Goal: Task Accomplishment & Management: Use online tool/utility

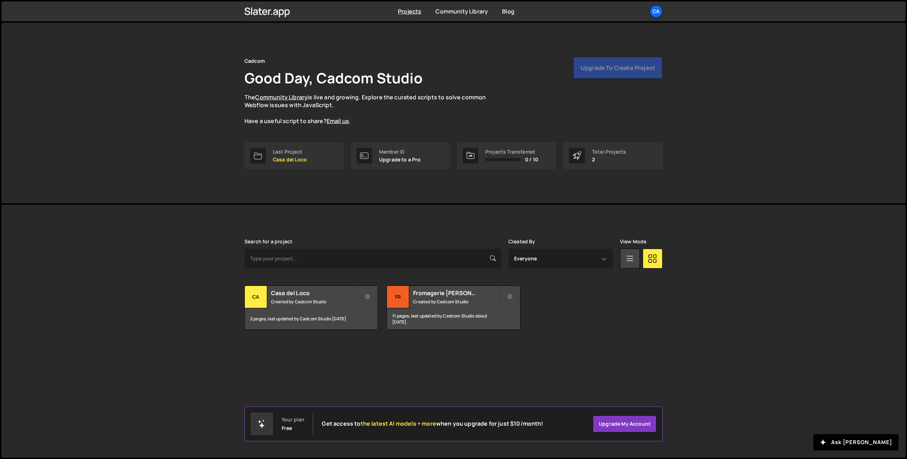
click at [704, 38] on div "Cadcom Good Day, Cadcom Studio The Community Library is live and growing. Explo…" at bounding box center [453, 113] width 905 height 180
click at [631, 77] on div "Upgrade to create project" at bounding box center [618, 68] width 89 height 22
click at [696, 278] on div "Slater is designed for desktop use. Please use a larger screen to access the fu…" at bounding box center [453, 331] width 905 height 253
click at [597, 62] on div "Upgrade to create project" at bounding box center [618, 68] width 89 height 22
click at [598, 66] on div "Upgrade to create project" at bounding box center [618, 68] width 89 height 22
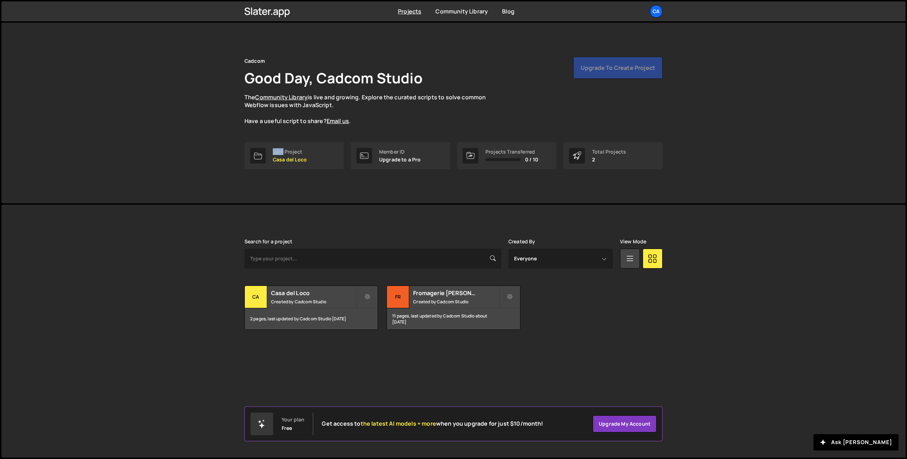
click at [598, 66] on div "Upgrade to create project" at bounding box center [618, 68] width 89 height 22
click at [629, 73] on div "Upgrade to create project" at bounding box center [618, 68] width 89 height 22
click at [626, 67] on div "Upgrade to create project" at bounding box center [618, 68] width 89 height 22
click at [655, 16] on div "Ca" at bounding box center [656, 11] width 13 height 13
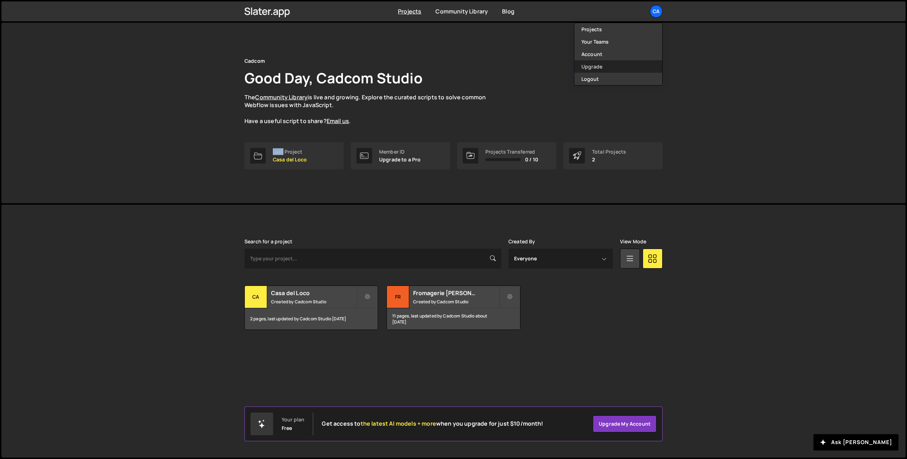
click at [609, 62] on link "Upgrade" at bounding box center [619, 66] width 88 height 12
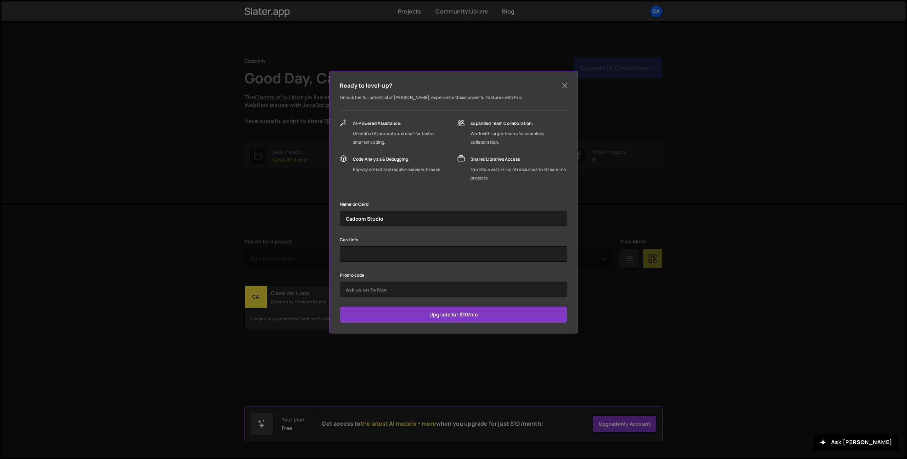
click at [571, 82] on div "Ready to level-up? Unlock the full potential of Slater, experience these powerf…" at bounding box center [454, 202] width 248 height 262
click at [561, 84] on button "Close" at bounding box center [565, 85] width 11 height 11
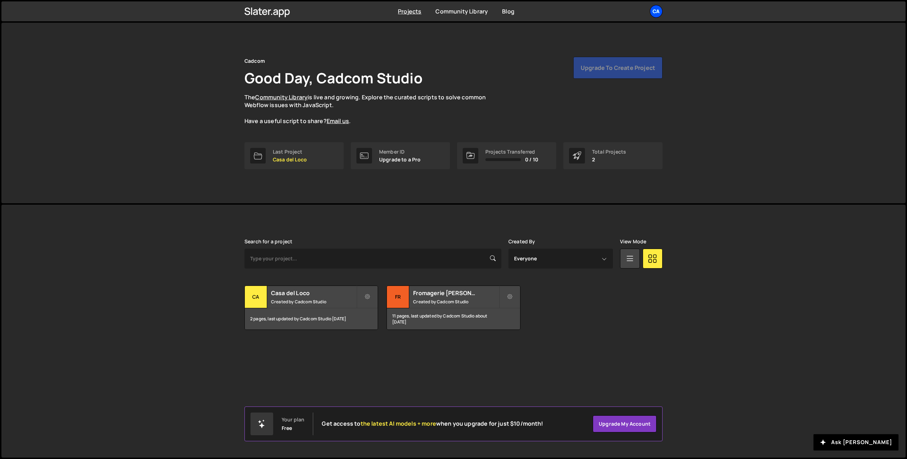
click at [654, 11] on div "Ca" at bounding box center [656, 11] width 13 height 13
click at [599, 77] on button "Logout" at bounding box center [619, 79] width 88 height 12
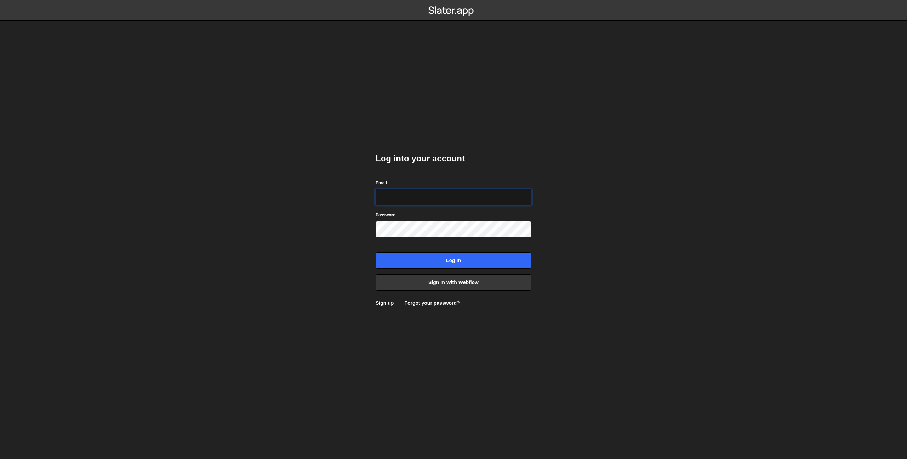
type input "[EMAIL_ADDRESS][DOMAIN_NAME]"
click at [467, 262] on input "Log in" at bounding box center [454, 260] width 156 height 16
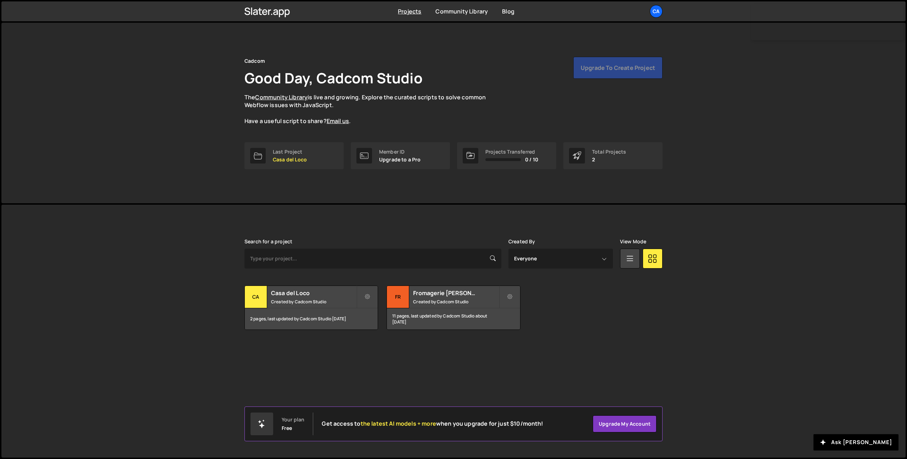
click at [616, 65] on div "Upgrade to create project" at bounding box center [618, 68] width 89 height 22
click at [622, 69] on div "Upgrade to create project" at bounding box center [618, 68] width 89 height 22
click at [628, 70] on div "Upgrade to create project" at bounding box center [618, 68] width 89 height 22
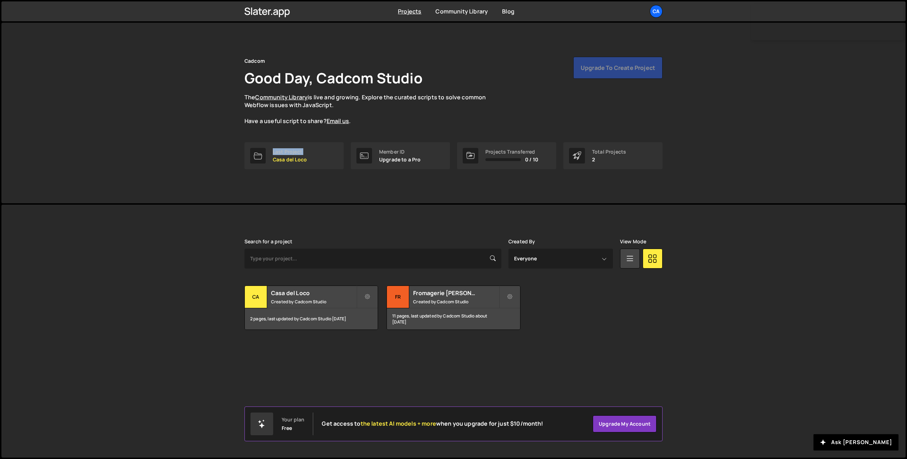
click at [628, 70] on div "Upgrade to create project" at bounding box center [618, 68] width 89 height 22
click at [620, 427] on link "Upgrade my account" at bounding box center [625, 423] width 64 height 17
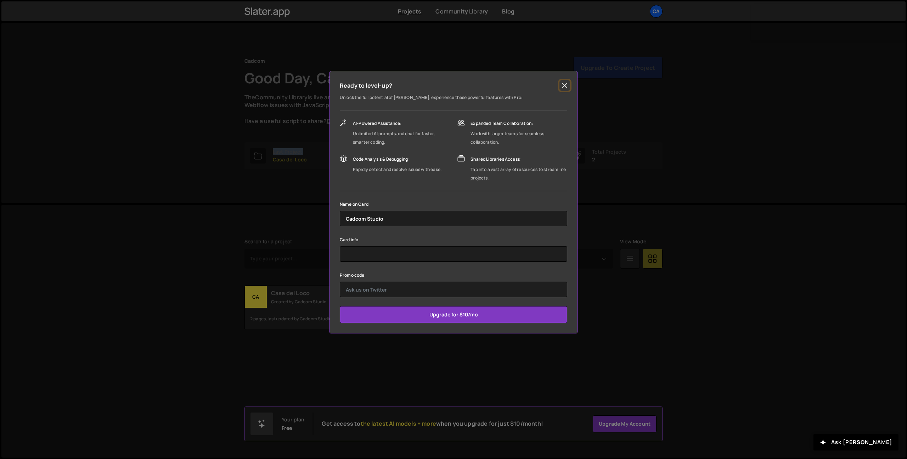
click at [564, 82] on button "Close" at bounding box center [565, 85] width 11 height 11
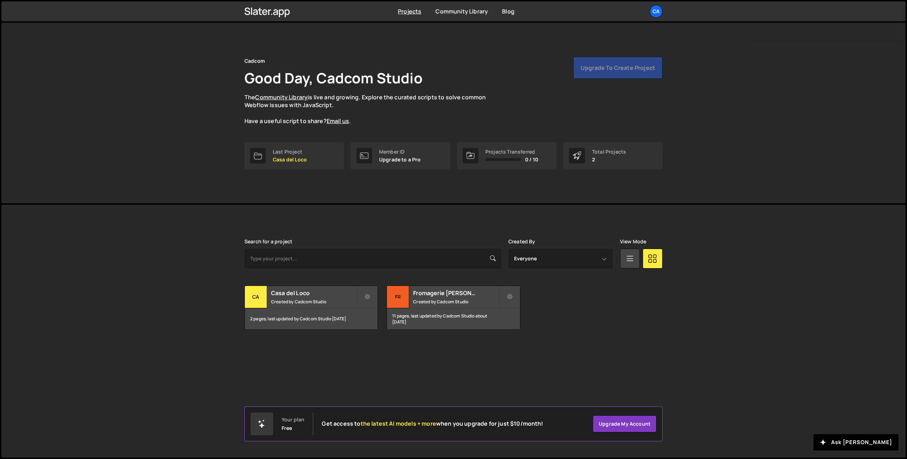
drag, startPoint x: 577, startPoint y: 57, endPoint x: 601, endPoint y: 69, distance: 26.6
click at [578, 57] on div "Upgrade to create project" at bounding box center [618, 68] width 89 height 22
click at [611, 69] on div "Upgrade to create project" at bounding box center [618, 68] width 89 height 22
click at [659, 11] on div "Ca" at bounding box center [656, 11] width 13 height 13
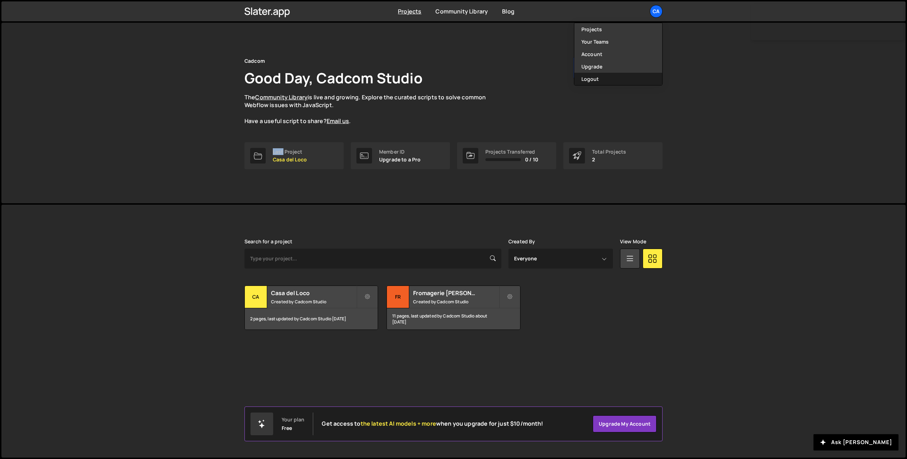
click at [616, 76] on button "Logout" at bounding box center [619, 79] width 88 height 12
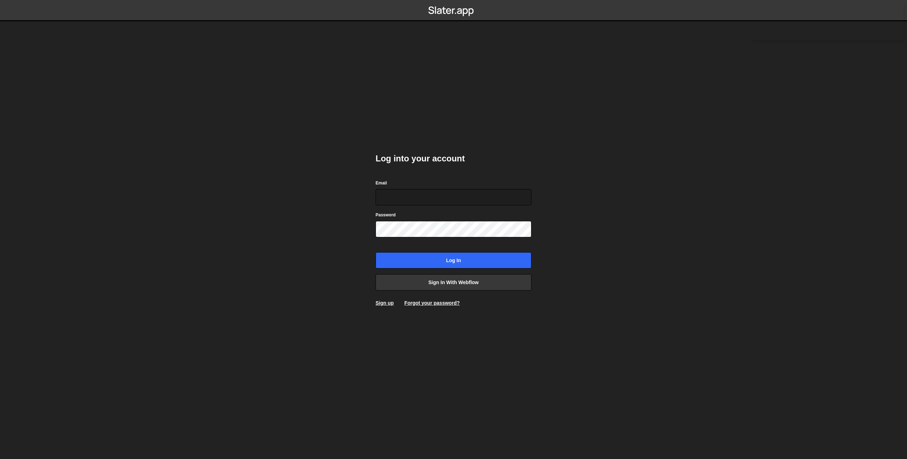
type input "theophile.menard@hotmail.com"
click at [441, 256] on input "Log in" at bounding box center [454, 260] width 156 height 16
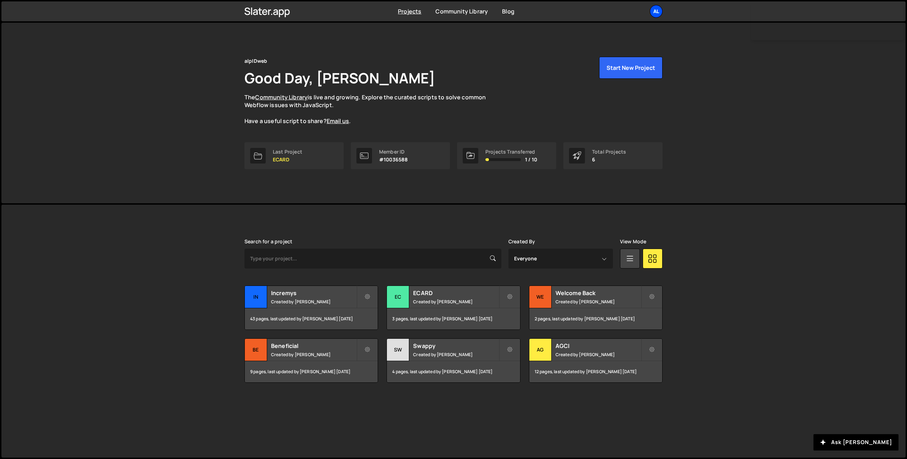
click at [656, 12] on div "al" at bounding box center [656, 11] width 13 height 13
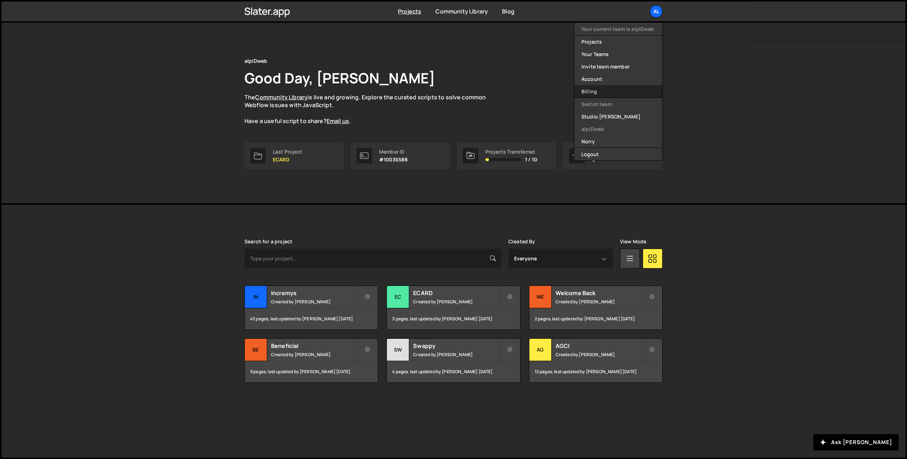
click at [626, 90] on link "Billing" at bounding box center [619, 91] width 88 height 12
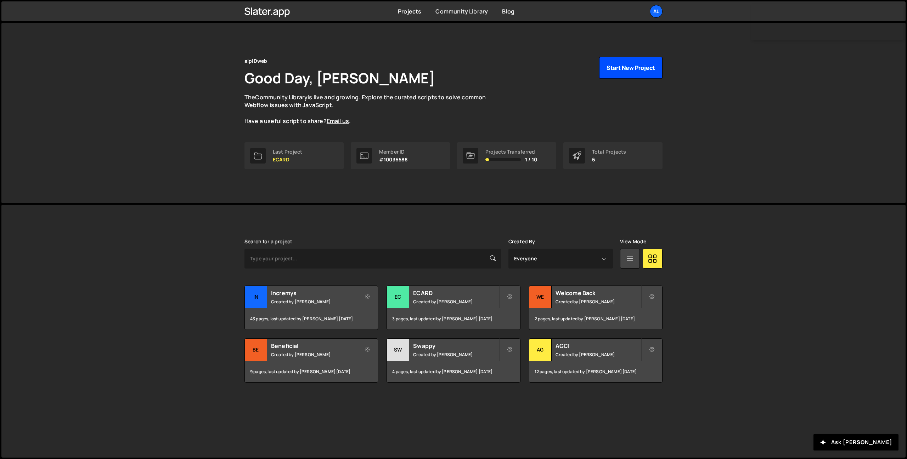
click at [613, 69] on button "Start New Project" at bounding box center [630, 68] width 63 height 22
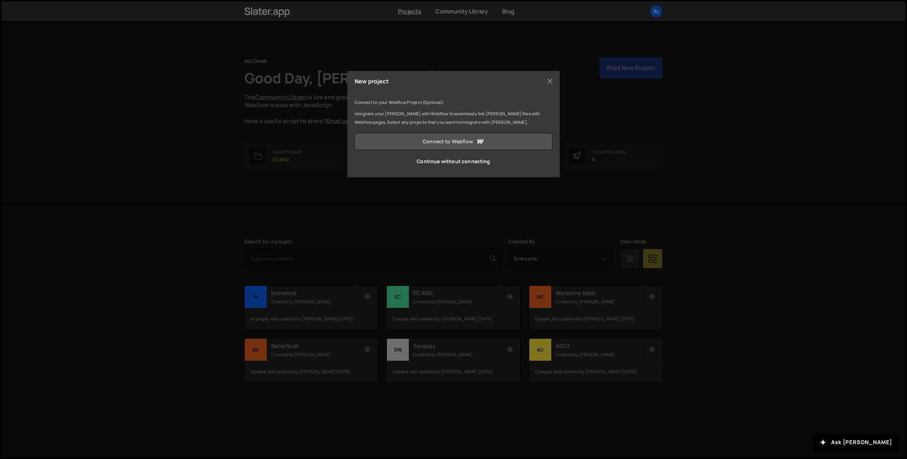
click at [450, 140] on link "Connect to Webflow" at bounding box center [454, 141] width 198 height 17
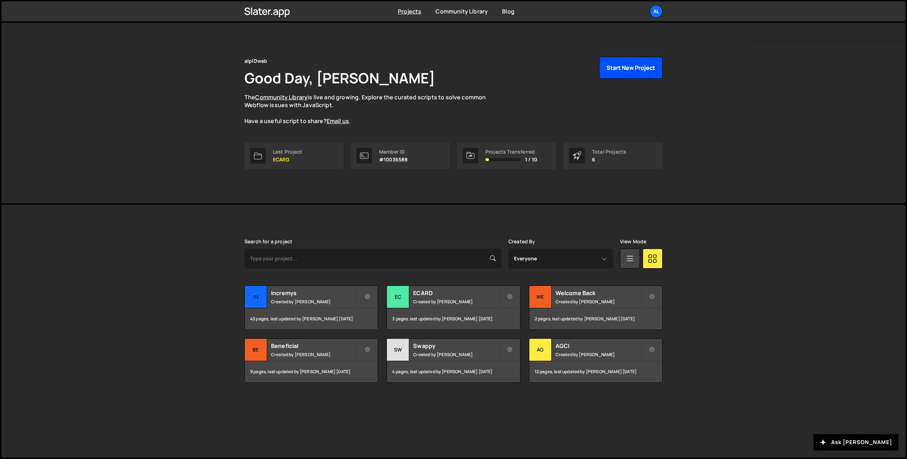
click at [620, 72] on button "Start New Project" at bounding box center [630, 68] width 63 height 22
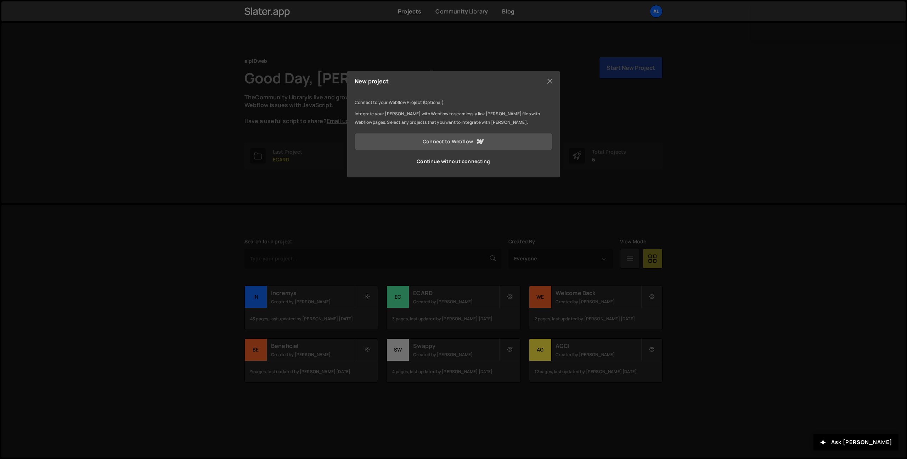
click at [447, 145] on link "Connect to Webflow" at bounding box center [454, 141] width 198 height 17
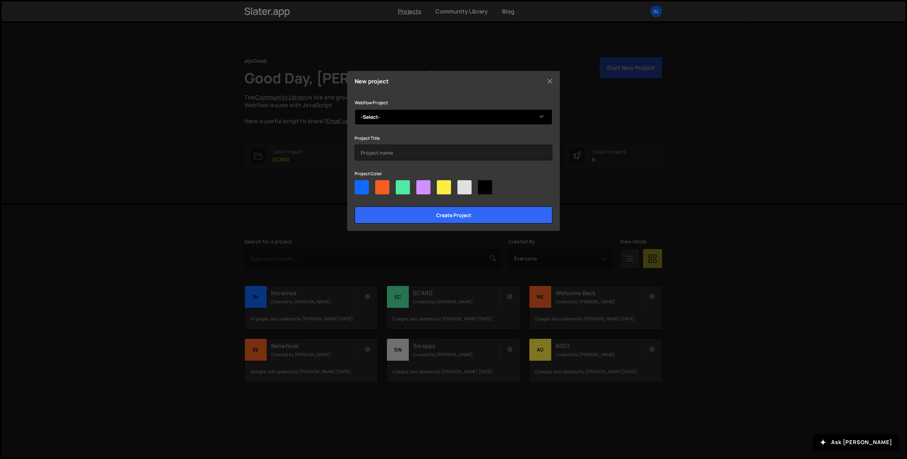
click at [402, 116] on select "-Select- The Hive" at bounding box center [454, 117] width 198 height 16
select select "68b98d40d37b04d7977f02d1"
click at [355, 109] on select "-Select- The Hive" at bounding box center [454, 117] width 198 height 16
click at [388, 154] on input "text" at bounding box center [454, 153] width 198 height 16
type input "The Hiver"
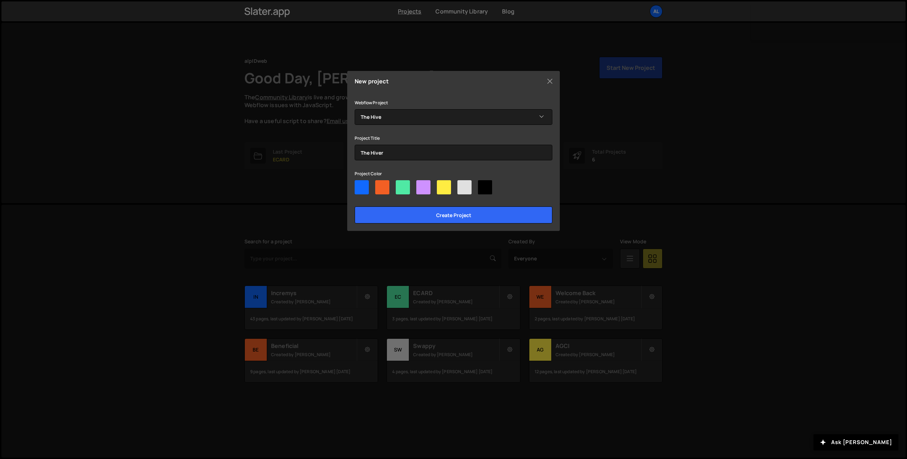
click at [385, 188] on div at bounding box center [382, 187] width 14 height 14
click at [380, 185] on input"] "radio" at bounding box center [377, 182] width 5 height 5
radio input"] "true"
click at [388, 151] on input "The Hiver" at bounding box center [454, 153] width 198 height 16
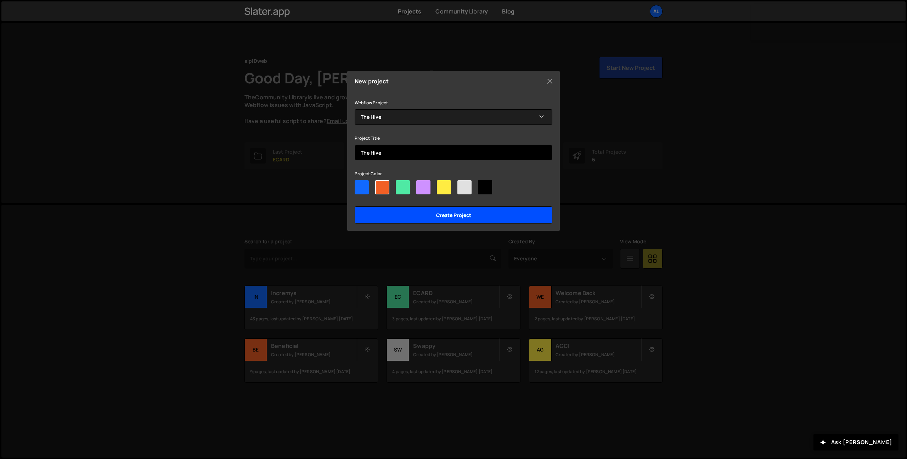
type input "The Hive"
click at [444, 214] on input "Create project" at bounding box center [454, 214] width 198 height 17
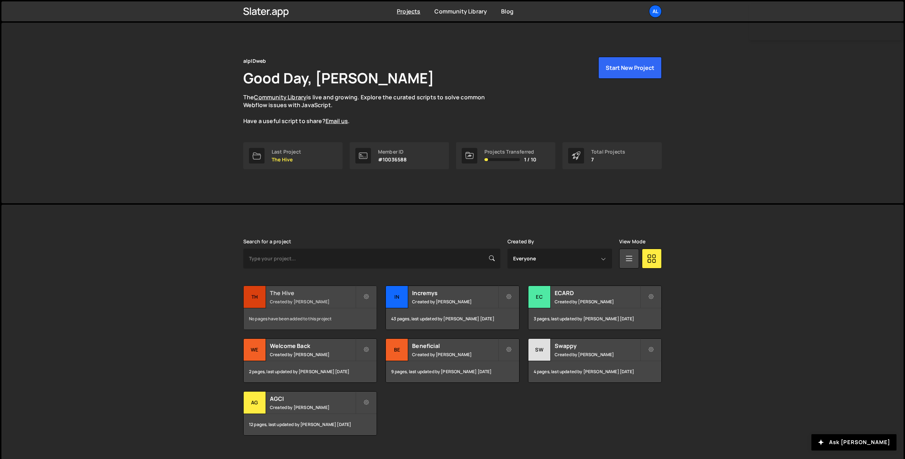
click at [306, 297] on div "The Hive Created by [PERSON_NAME]" at bounding box center [310, 297] width 133 height 22
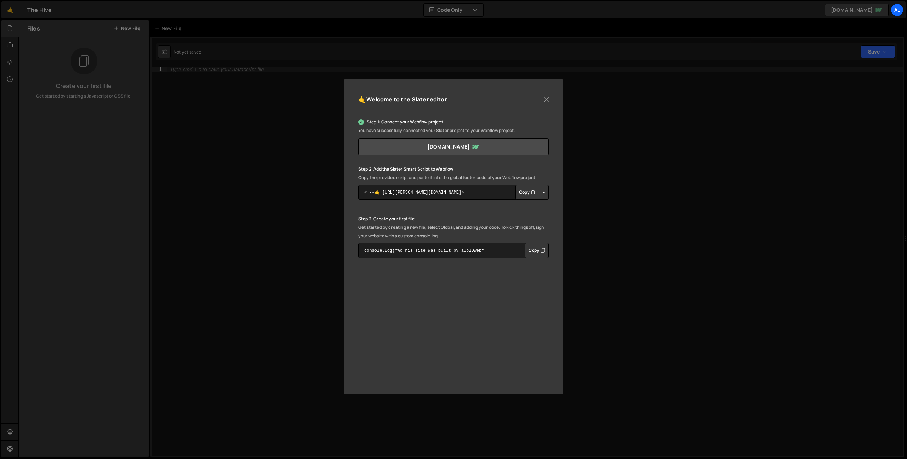
click at [524, 191] on button "Copy" at bounding box center [527, 192] width 24 height 15
click at [535, 252] on button "Copy" at bounding box center [537, 250] width 24 height 15
click at [204, 100] on div "🤙 Welcome to the Slater editor Step 1: Connect your Webflow project You have su…" at bounding box center [453, 229] width 907 height 459
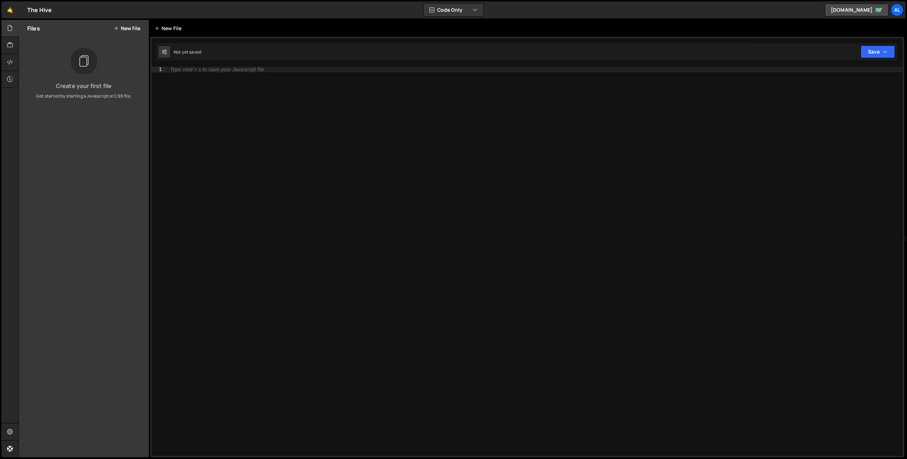
click at [159, 30] on icon at bounding box center [157, 28] width 5 height 7
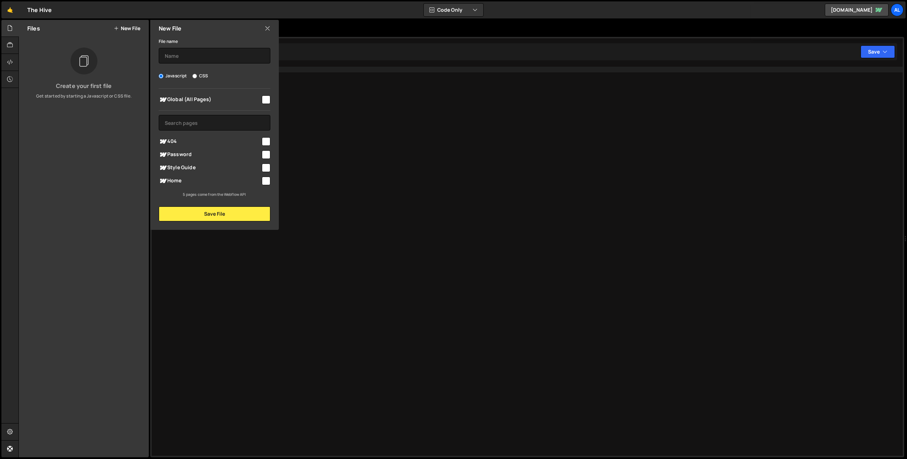
click at [265, 180] on input "checkbox" at bounding box center [266, 181] width 9 height 9
checkbox input "true"
click at [181, 56] on input "text" at bounding box center [215, 56] width 112 height 16
type input "Home"
click at [245, 216] on button "Save File" at bounding box center [215, 213] width 112 height 15
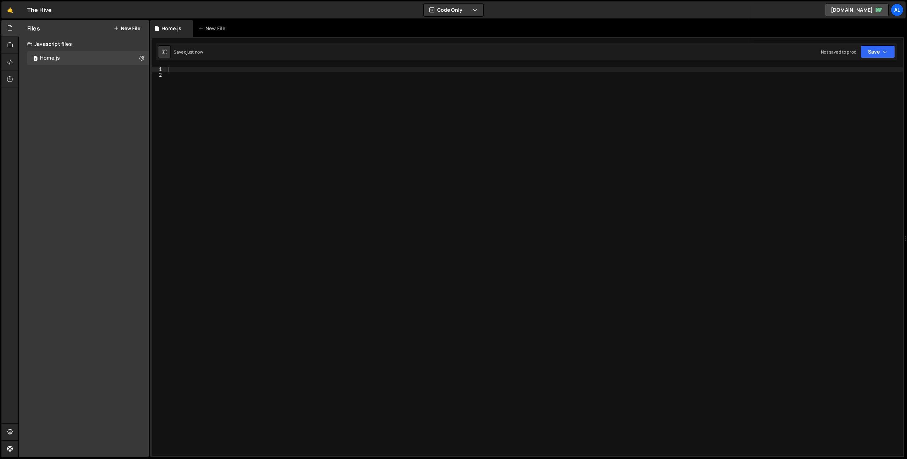
click at [185, 68] on div at bounding box center [535, 267] width 737 height 400
click at [878, 54] on button "Save" at bounding box center [878, 51] width 34 height 13
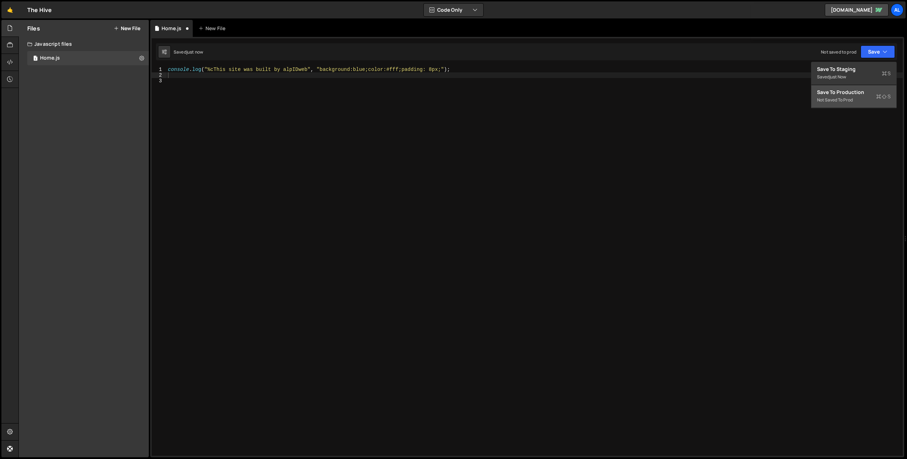
click at [871, 99] on div "Not saved to prod" at bounding box center [854, 100] width 74 height 9
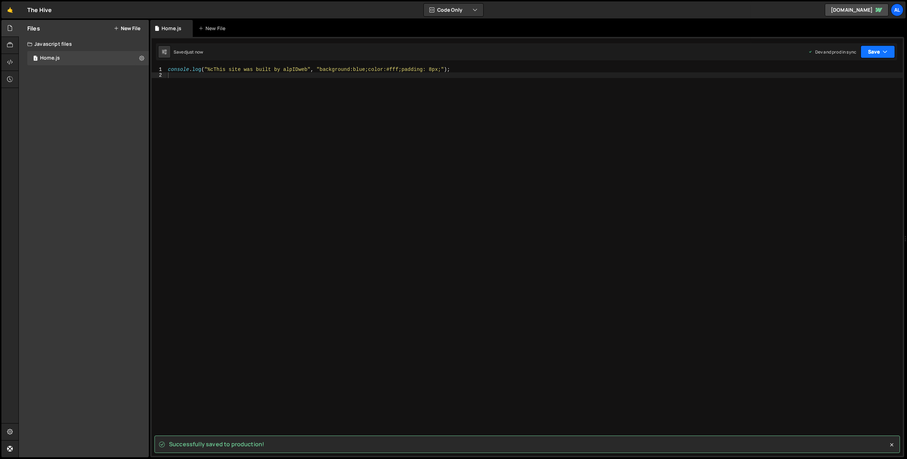
click at [871, 56] on button "Save" at bounding box center [878, 51] width 34 height 13
click at [855, 94] on div "Save to Production S" at bounding box center [854, 92] width 74 height 7
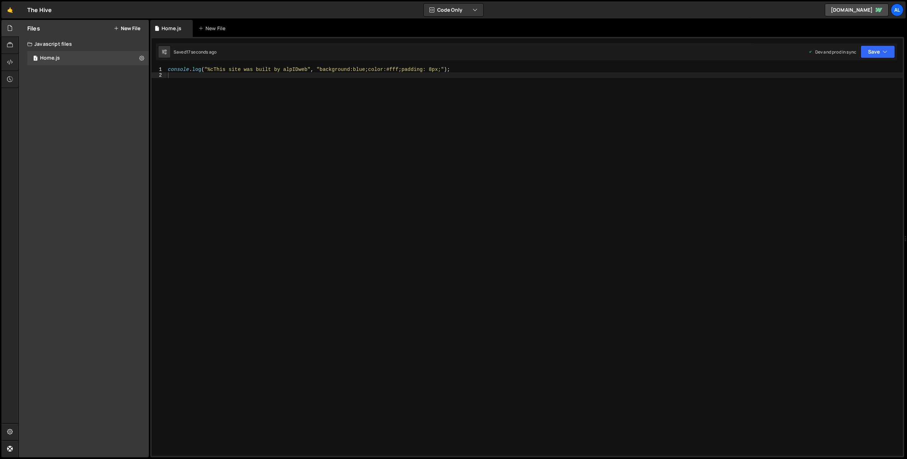
type textarea "console.log("%cThis site was built by alpIDweb", "background:blue;color:#fff;pa…"
drag, startPoint x: 469, startPoint y: 68, endPoint x: 139, endPoint y: 56, distance: 329.5
click at [140, 56] on div "Files New File Create your first file Get started by starting a Javascript or C…" at bounding box center [462, 238] width 889 height 437
click at [9, 27] on icon at bounding box center [10, 28] width 6 height 8
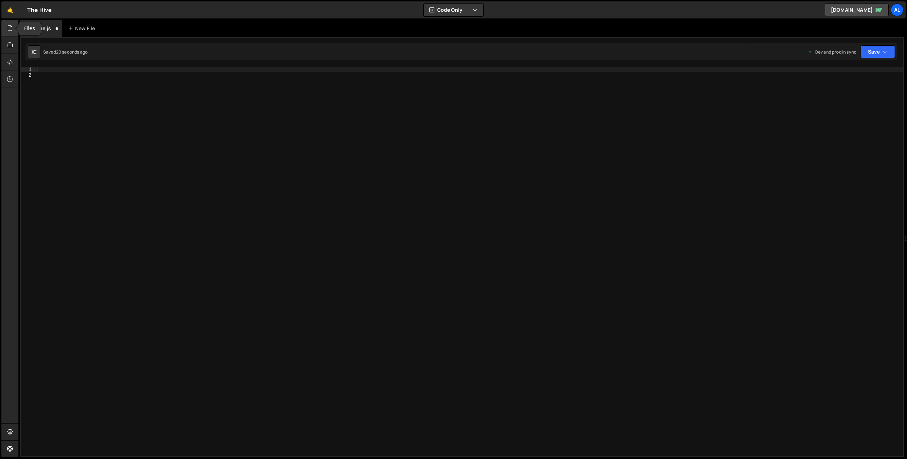
click at [12, 28] on icon at bounding box center [10, 28] width 6 height 8
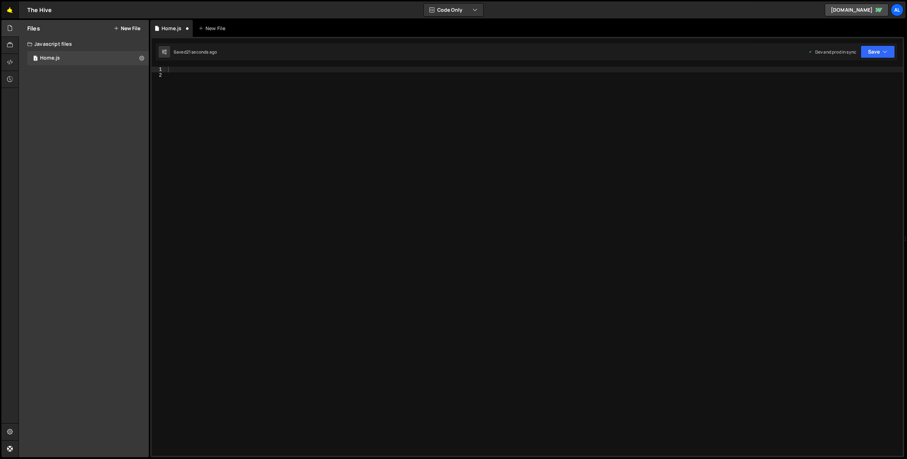
click at [6, 12] on link "🤙" at bounding box center [9, 9] width 17 height 17
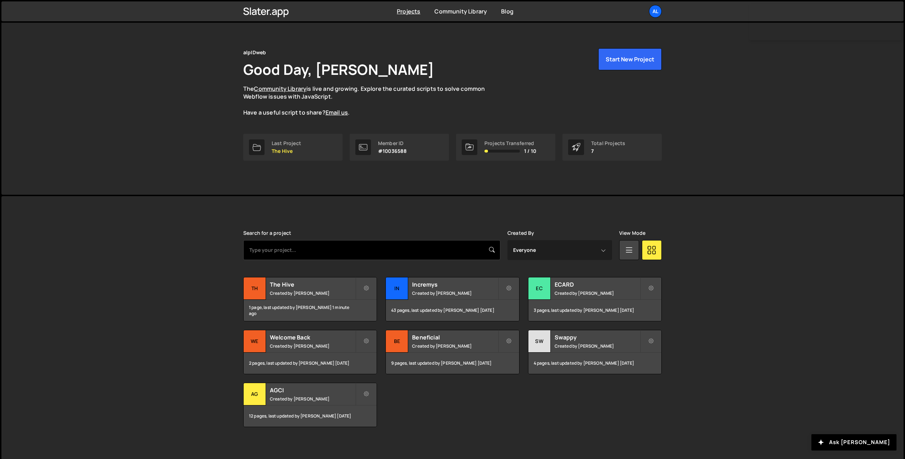
scroll to position [12, 0]
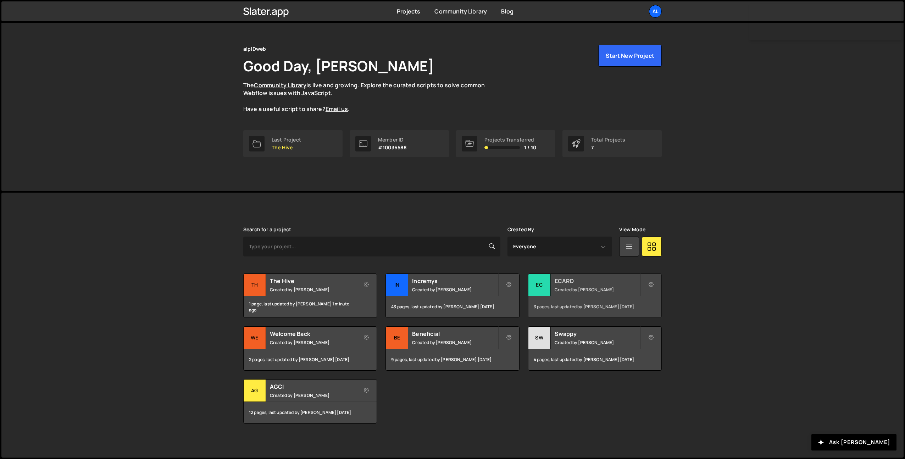
click at [582, 287] on small "Created by Théophile Menard" at bounding box center [596, 289] width 85 height 6
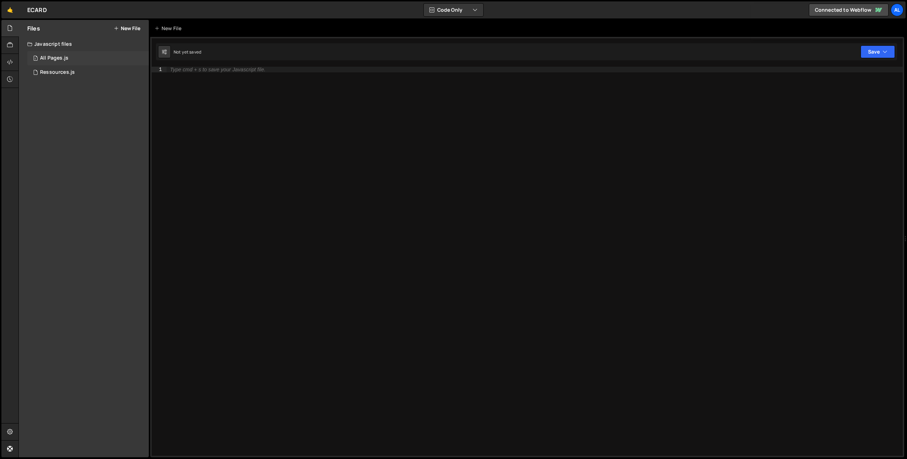
click at [62, 56] on div "All Pages.js" at bounding box center [54, 58] width 28 height 6
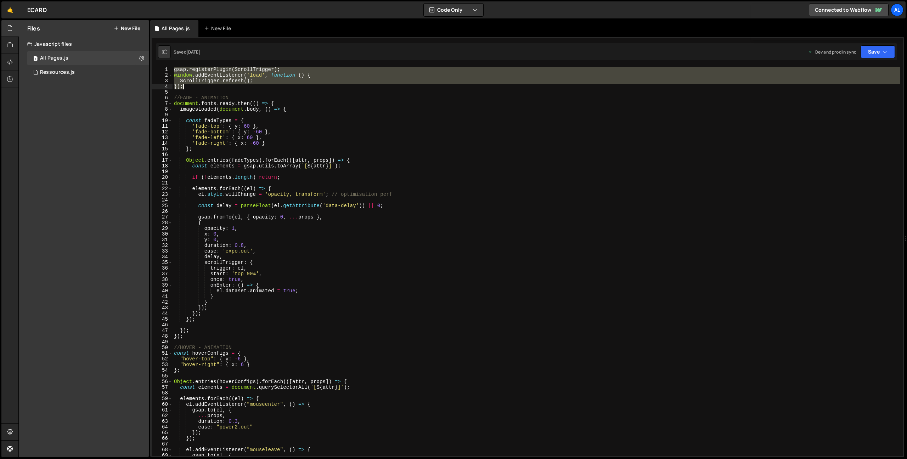
drag, startPoint x: 175, startPoint y: 69, endPoint x: 234, endPoint y: 88, distance: 62.2
click at [234, 88] on div "gsap . registerPlugin ( ScrollTrigger ) ; window . addEventListener ( 'load' , …" at bounding box center [537, 267] width 728 height 400
type textarea "ScrollTrigger.refresh(); });"
click at [11, 13] on link "🤙" at bounding box center [9, 9] width 17 height 17
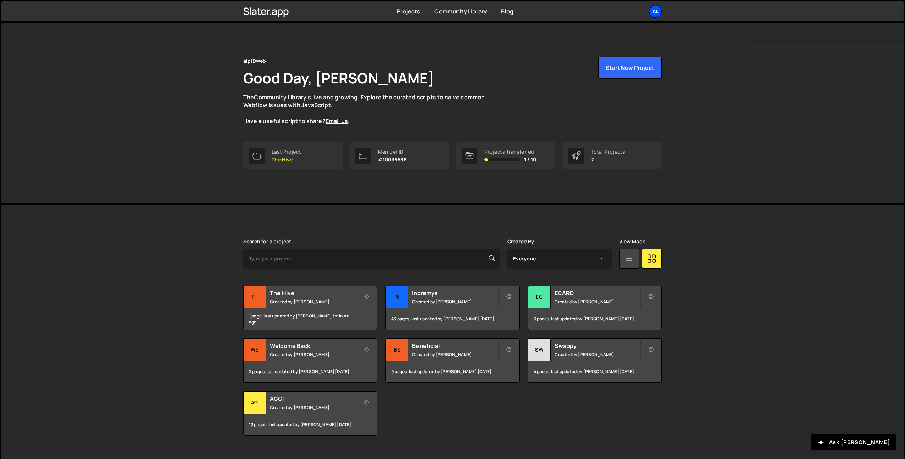
click at [655, 10] on div "al" at bounding box center [655, 11] width 13 height 13
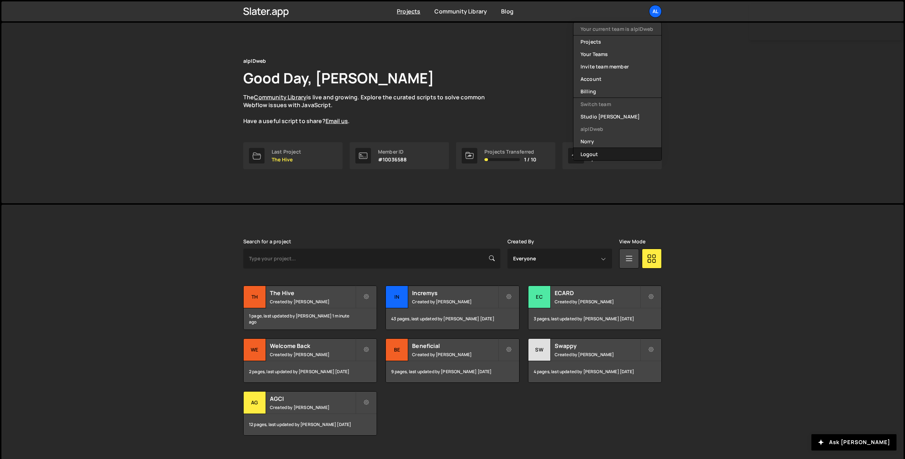
click at [596, 153] on button "Logout" at bounding box center [617, 154] width 88 height 12
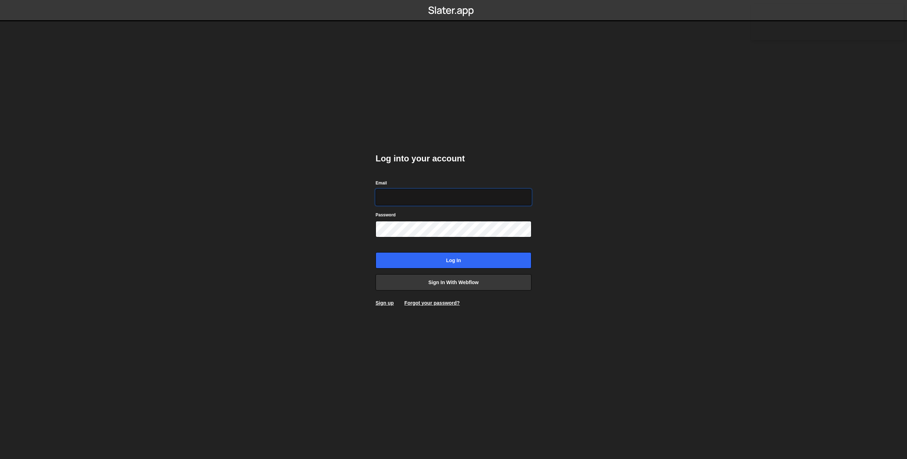
type input "[EMAIL_ADDRESS][DOMAIN_NAME]"
click at [465, 257] on input "Log in" at bounding box center [454, 260] width 156 height 16
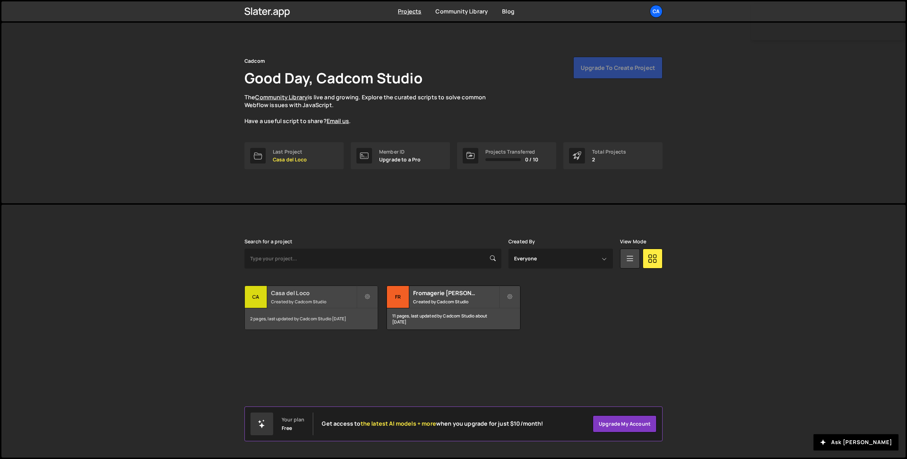
click at [322, 298] on small "Created by Cadcom Studio" at bounding box center [313, 301] width 85 height 6
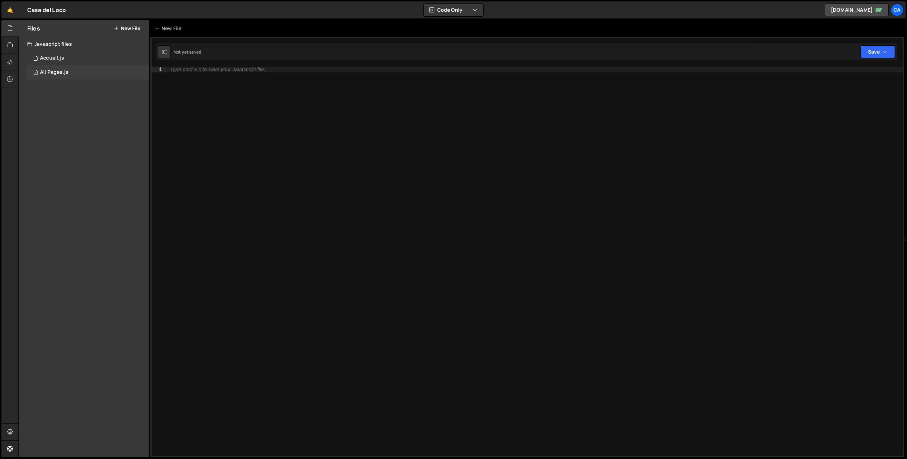
drag, startPoint x: 66, startPoint y: 72, endPoint x: 76, endPoint y: 79, distance: 12.4
click at [66, 72] on div "All Pages.js" at bounding box center [54, 72] width 28 height 6
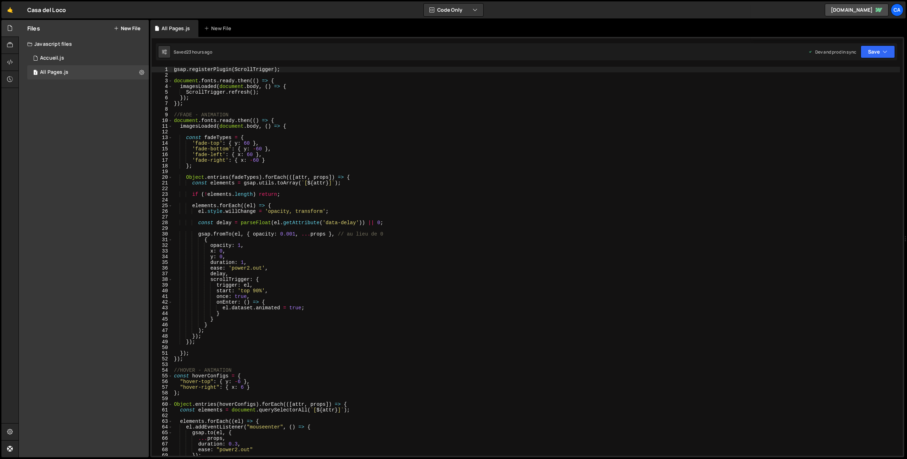
click at [237, 125] on div "gsap . registerPlugin ( ScrollTrigger ) ; document . fonts . ready . then (( ) …" at bounding box center [537, 267] width 728 height 400
type textarea "}"
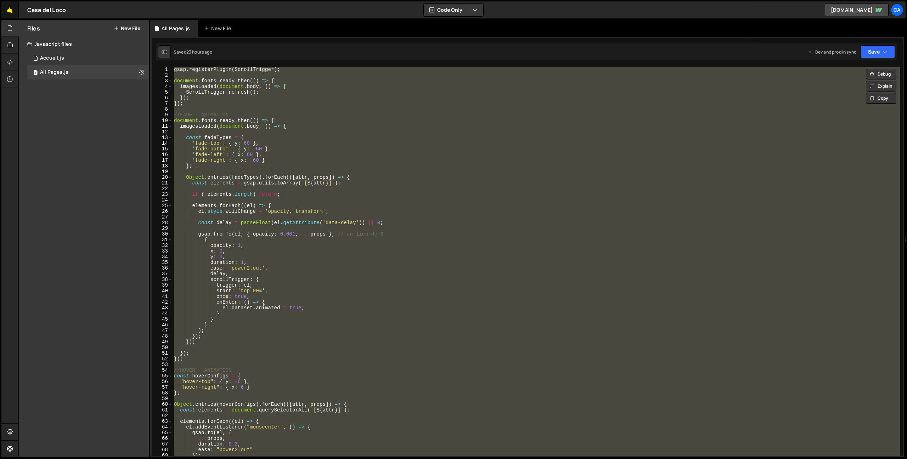
click at [4, 9] on link "🤙" at bounding box center [9, 9] width 17 height 17
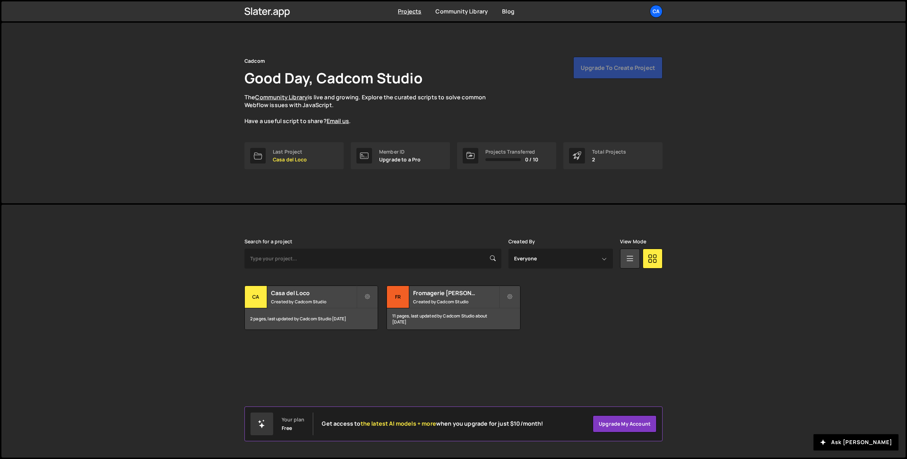
click at [652, 19] on div "Projects Community Library Blog Ca Projects Your Teams Account Upgrade Logout" at bounding box center [454, 11] width 440 height 20
click at [654, 16] on div "Ca" at bounding box center [656, 11] width 13 height 13
click at [604, 78] on button "Logout" at bounding box center [619, 79] width 88 height 12
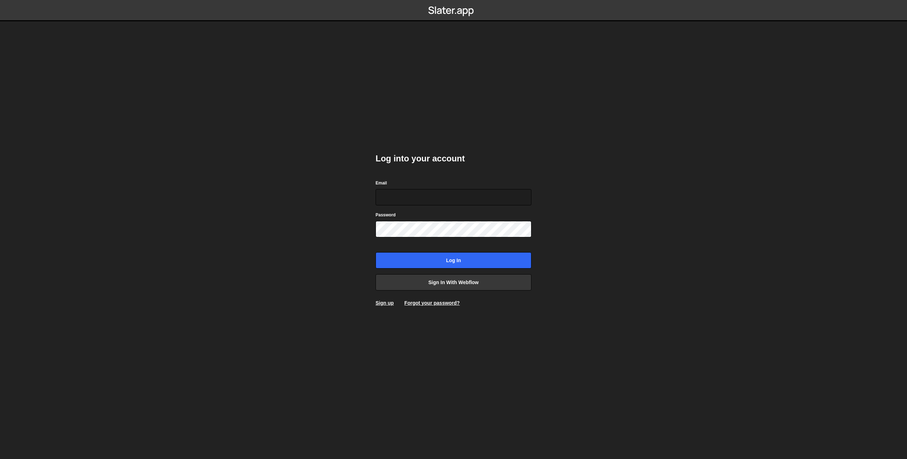
type input "[EMAIL_ADDRESS][PERSON_NAME][DOMAIN_NAME]"
click at [431, 262] on input "Log in" at bounding box center [454, 260] width 156 height 16
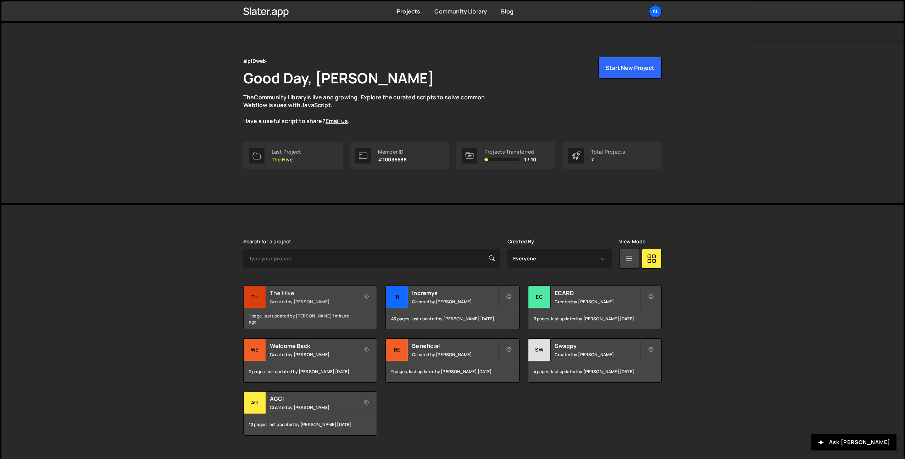
click at [307, 296] on div "The Hive Created by Théophile Menard" at bounding box center [310, 297] width 133 height 22
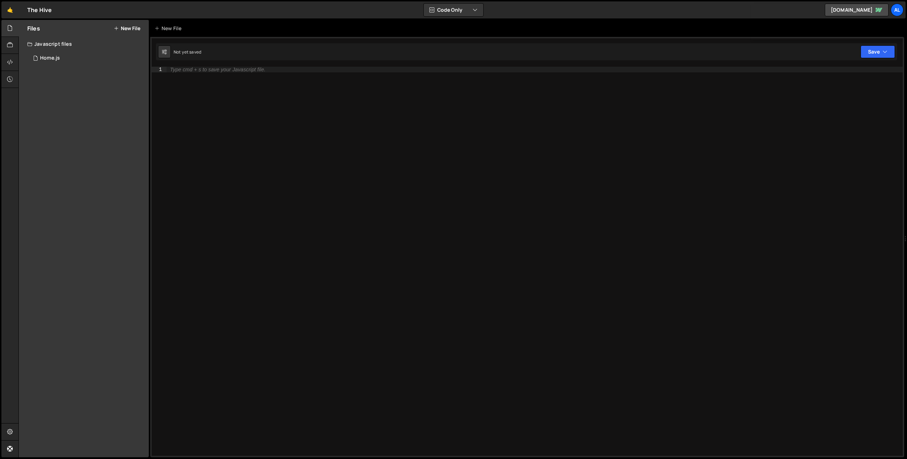
click at [116, 30] on icon at bounding box center [116, 29] width 5 height 6
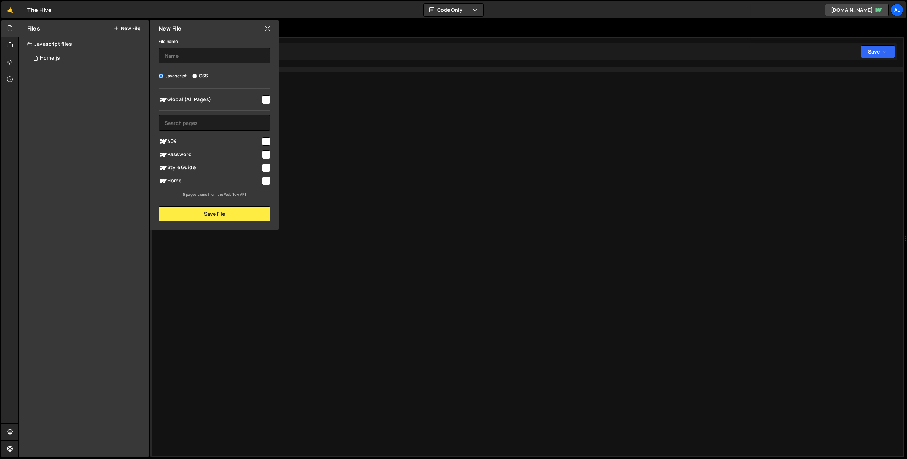
click at [265, 99] on input "checkbox" at bounding box center [266, 99] width 9 height 9
checkbox input "true"
click at [228, 55] on input "text" at bounding box center [215, 56] width 112 height 16
type input "All Pages"
click at [216, 217] on button "Save File" at bounding box center [215, 213] width 112 height 15
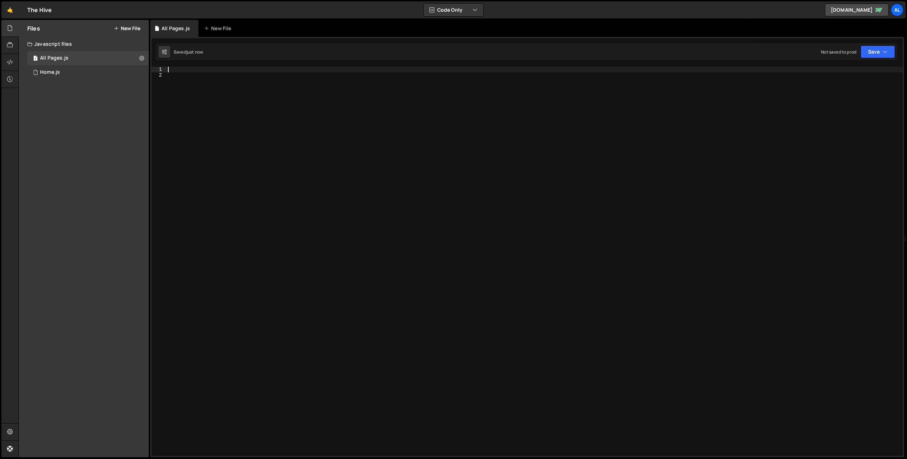
click at [188, 71] on div at bounding box center [535, 267] width 737 height 400
paste textarea
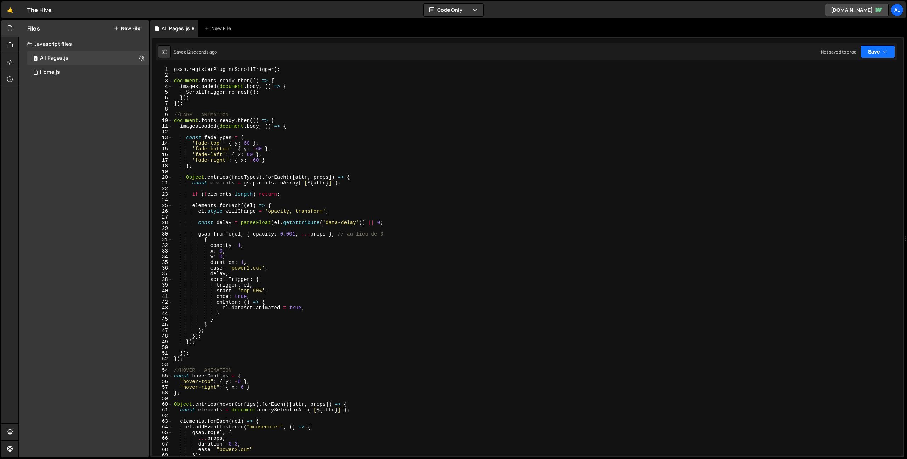
click at [883, 53] on icon "button" at bounding box center [885, 51] width 5 height 7
click at [840, 96] on div "Not saved to prod" at bounding box center [854, 100] width 74 height 9
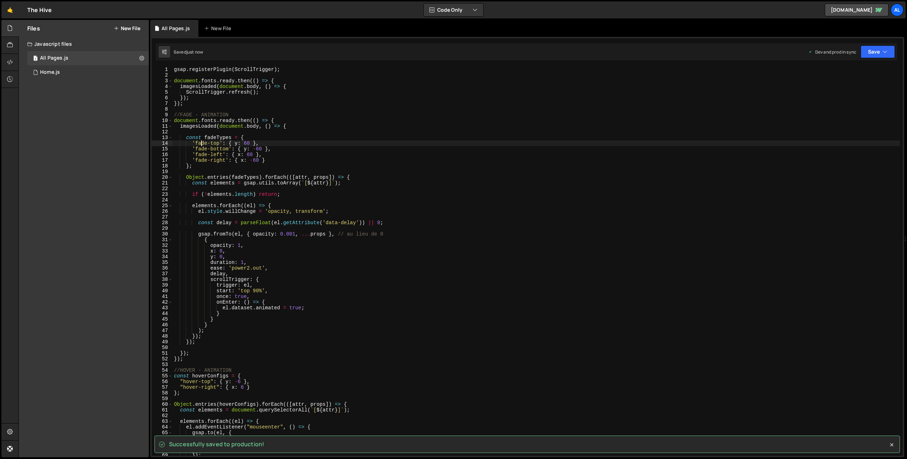
click at [203, 144] on div "gsap . registerPlugin ( ScrollTrigger ) ; document . fonts . ready . then (( ) …" at bounding box center [537, 267] width 728 height 400
drag, startPoint x: 203, startPoint y: 144, endPoint x: 216, endPoint y: 142, distance: 13.2
click at [216, 142] on div "gsap . registerPlugin ( ScrollTrigger ) ; document . fonts . ready . then (( ) …" at bounding box center [537, 267] width 728 height 400
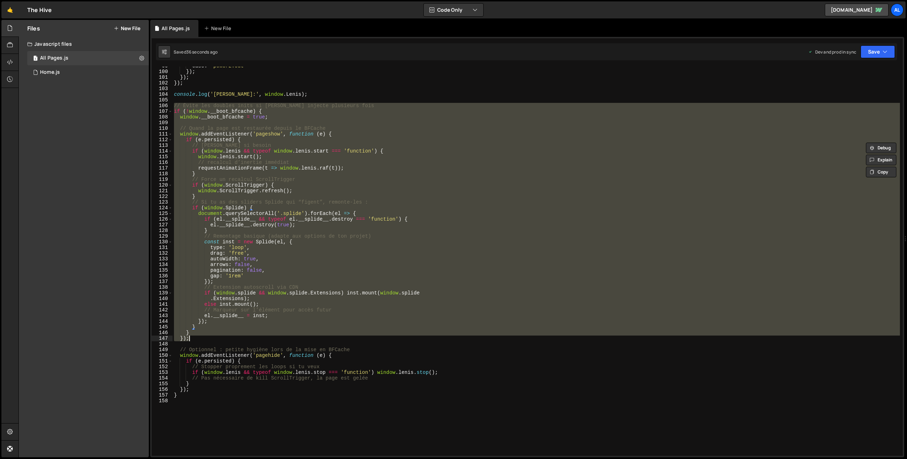
scroll to position [562, 0]
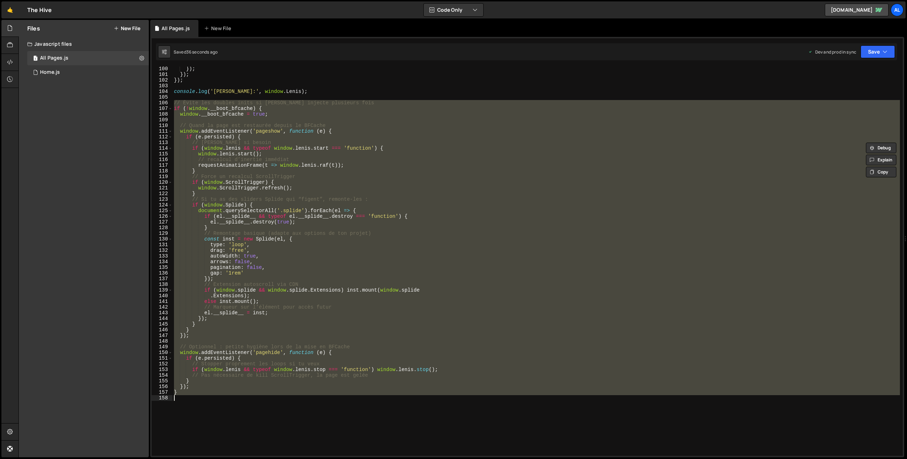
drag, startPoint x: 176, startPoint y: 151, endPoint x: 286, endPoint y: 402, distance: 274.0
click at [286, 402] on div "}) ; }) ; }) ; console . log ( '[PERSON_NAME]:' , window . [PERSON_NAME] ) ; //…" at bounding box center [537, 266] width 728 height 400
type textarea "}"
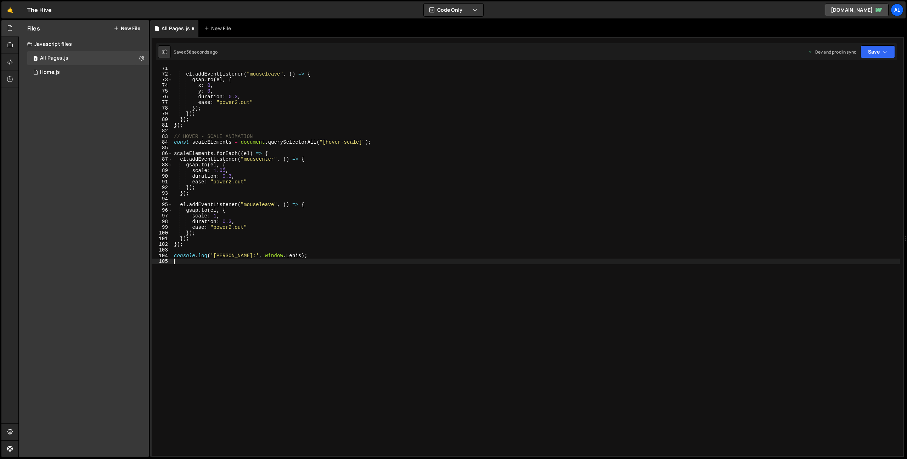
scroll to position [396, 0]
drag, startPoint x: 292, startPoint y: 258, endPoint x: 143, endPoint y: 258, distance: 149.2
click at [143, 258] on div "Files New File Javascript files 1 All Pages.js 0 1 Home.js 0 CSS files Copy sha…" at bounding box center [462, 238] width 889 height 437
type textarea "console.log('[PERSON_NAME]:', window.[PERSON_NAME]);"
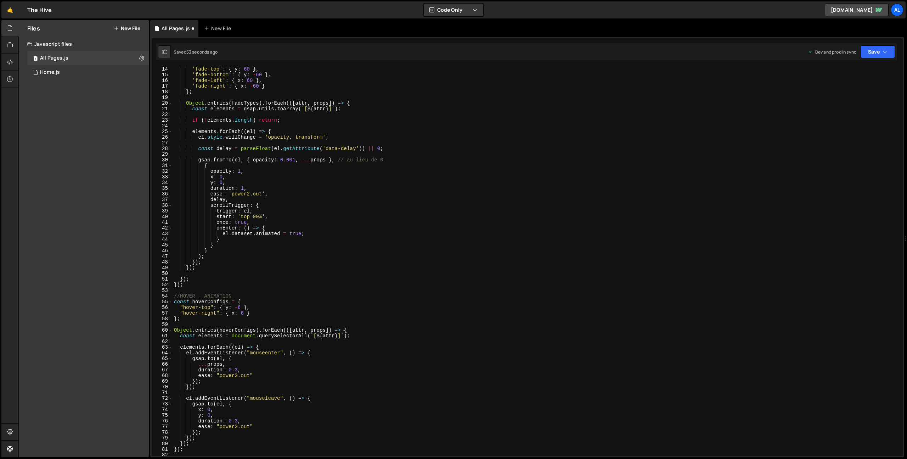
scroll to position [77, 0]
click at [192, 306] on div "'fade-top' : { y : 60 } , 'fade-bottom' : { y : - 60 } , 'fade-left' : { x : 60…" at bounding box center [537, 264] width 728 height 400
drag, startPoint x: 192, startPoint y: 306, endPoint x: 204, endPoint y: 304, distance: 11.5
click at [204, 304] on div "'fade-top' : { y : 60 } , 'fade-bottom' : { y : - 60 } , 'fade-left' : { x : 60…" at bounding box center [537, 264] width 728 height 400
click at [878, 52] on button "Save" at bounding box center [878, 51] width 34 height 13
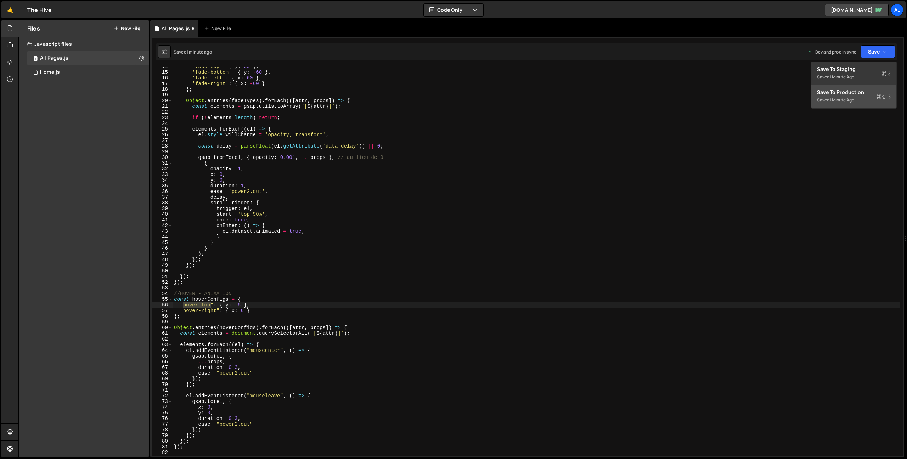
click at [834, 94] on div "Save to Production S" at bounding box center [854, 92] width 74 height 7
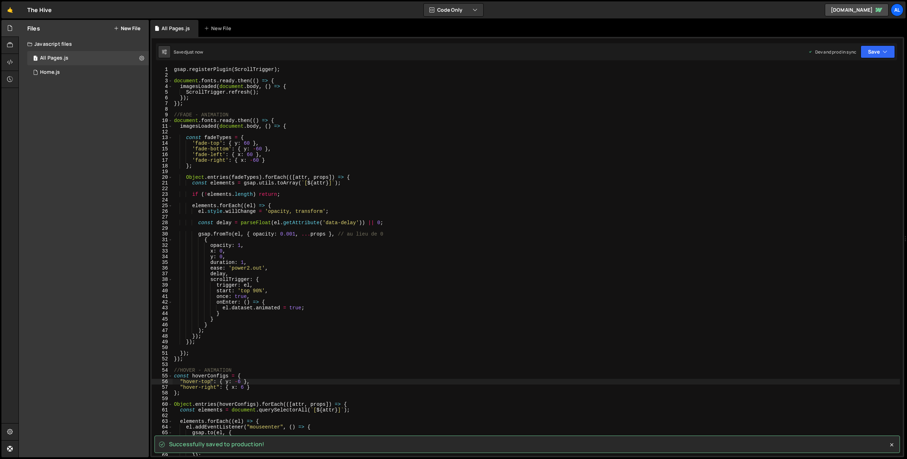
click at [331, 166] on div "gsap . registerPlugin ( ScrollTrigger ) ; document . fonts . ready . then (( ) …" at bounding box center [537, 267] width 728 height 400
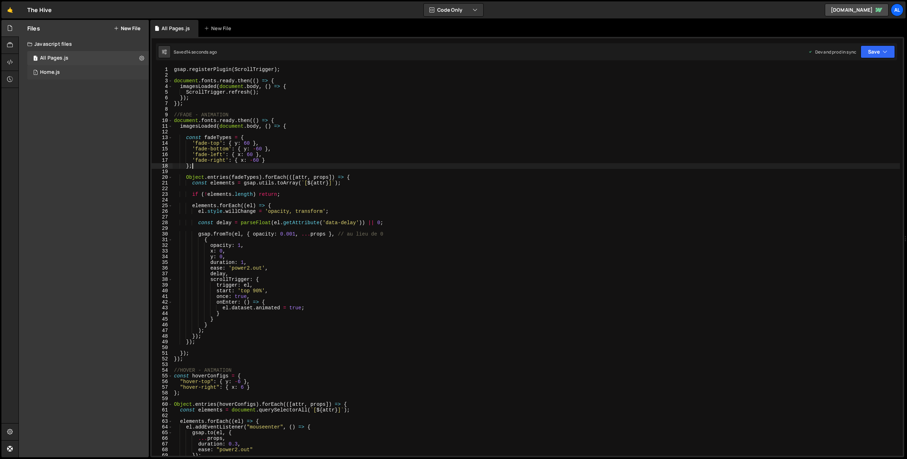
click at [63, 71] on div "1 Home.js 0" at bounding box center [88, 72] width 122 height 14
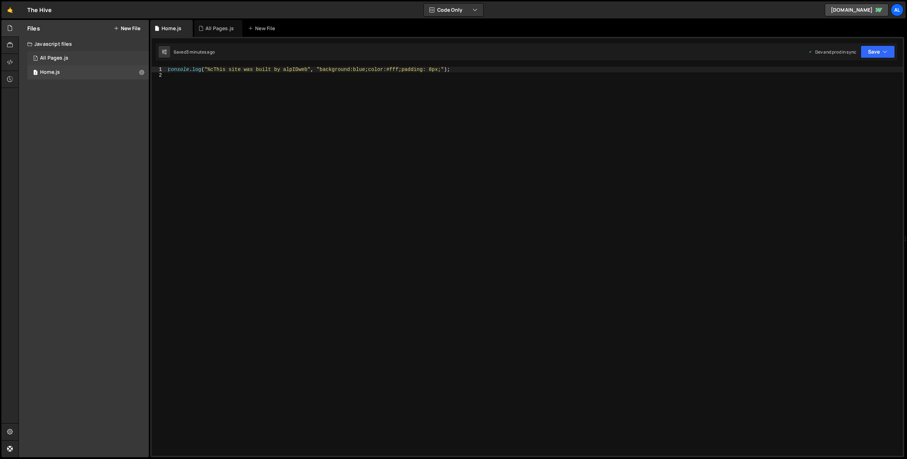
click at [63, 55] on div "All Pages.js" at bounding box center [54, 58] width 28 height 6
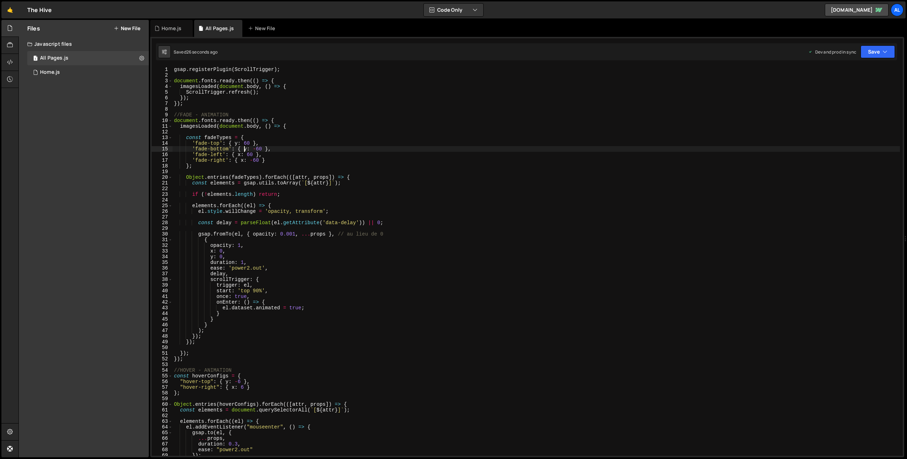
click at [245, 150] on div "gsap . registerPlugin ( ScrollTrigger ) ; document . fonts . ready . then (( ) …" at bounding box center [537, 267] width 728 height 400
click at [203, 142] on div "gsap . registerPlugin ( ScrollTrigger ) ; document . fonts . ready . then (( ) …" at bounding box center [537, 267] width 728 height 400
drag, startPoint x: 203, startPoint y: 142, endPoint x: 218, endPoint y: 141, distance: 15.6
click at [218, 141] on div "gsap . registerPlugin ( ScrollTrigger ) ; document . fonts . ready . then (( ) …" at bounding box center [537, 267] width 728 height 400
click at [271, 90] on div "gsap . registerPlugin ( ScrollTrigger ) ; document . fonts . ready . then (( ) …" at bounding box center [537, 267] width 728 height 400
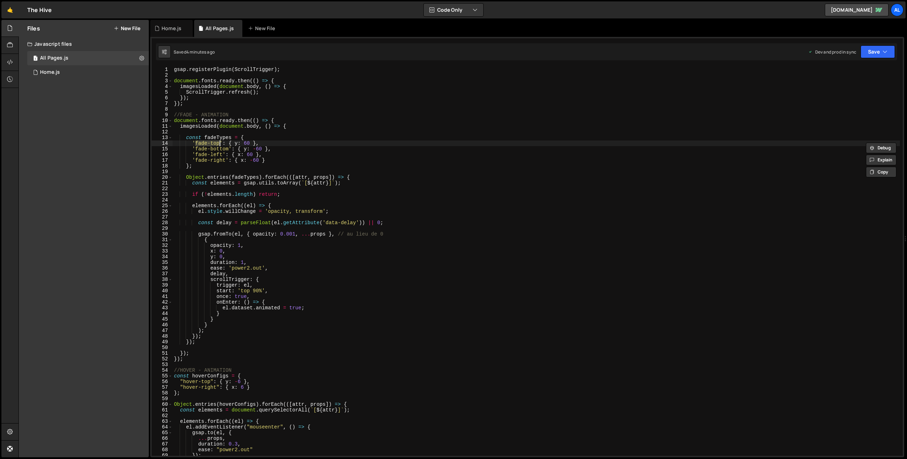
type textarea "ScrollTrigger.refresh();"
click at [871, 54] on button "Save" at bounding box center [878, 51] width 34 height 13
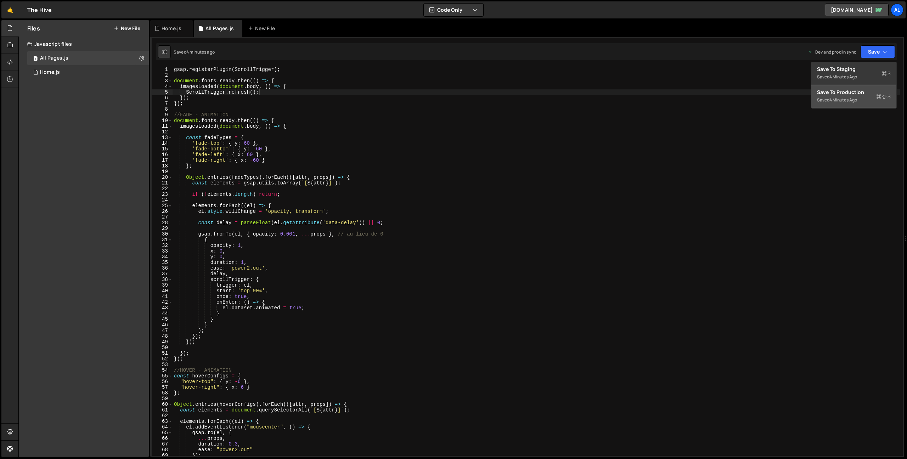
click at [827, 101] on div "Saved 4 minutes ago" at bounding box center [854, 100] width 74 height 9
